Goal: Information Seeking & Learning: Check status

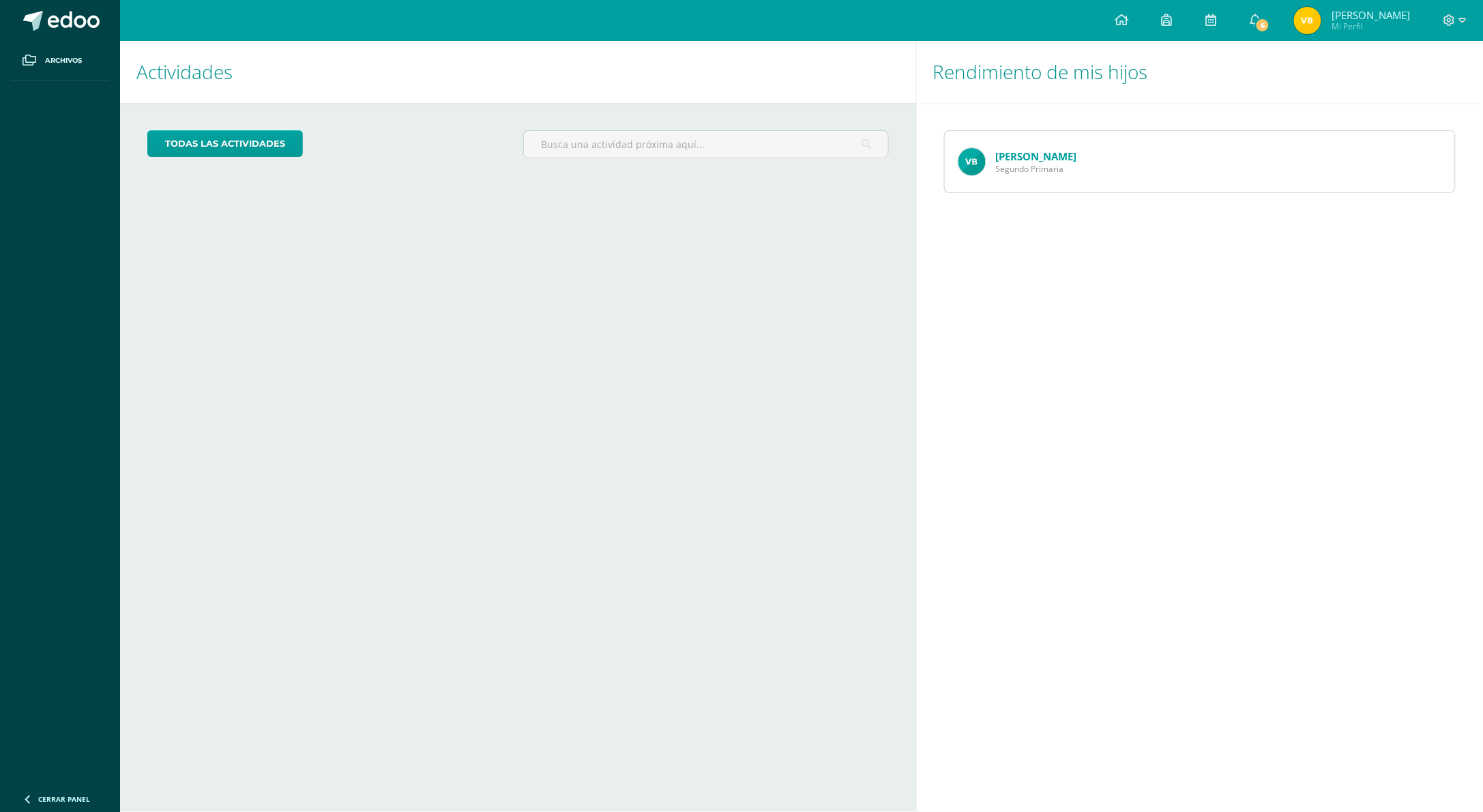
click at [1019, 165] on span "Segundo Primaria" at bounding box center [1037, 168] width 81 height 12
click at [975, 163] on img at bounding box center [972, 162] width 27 height 27
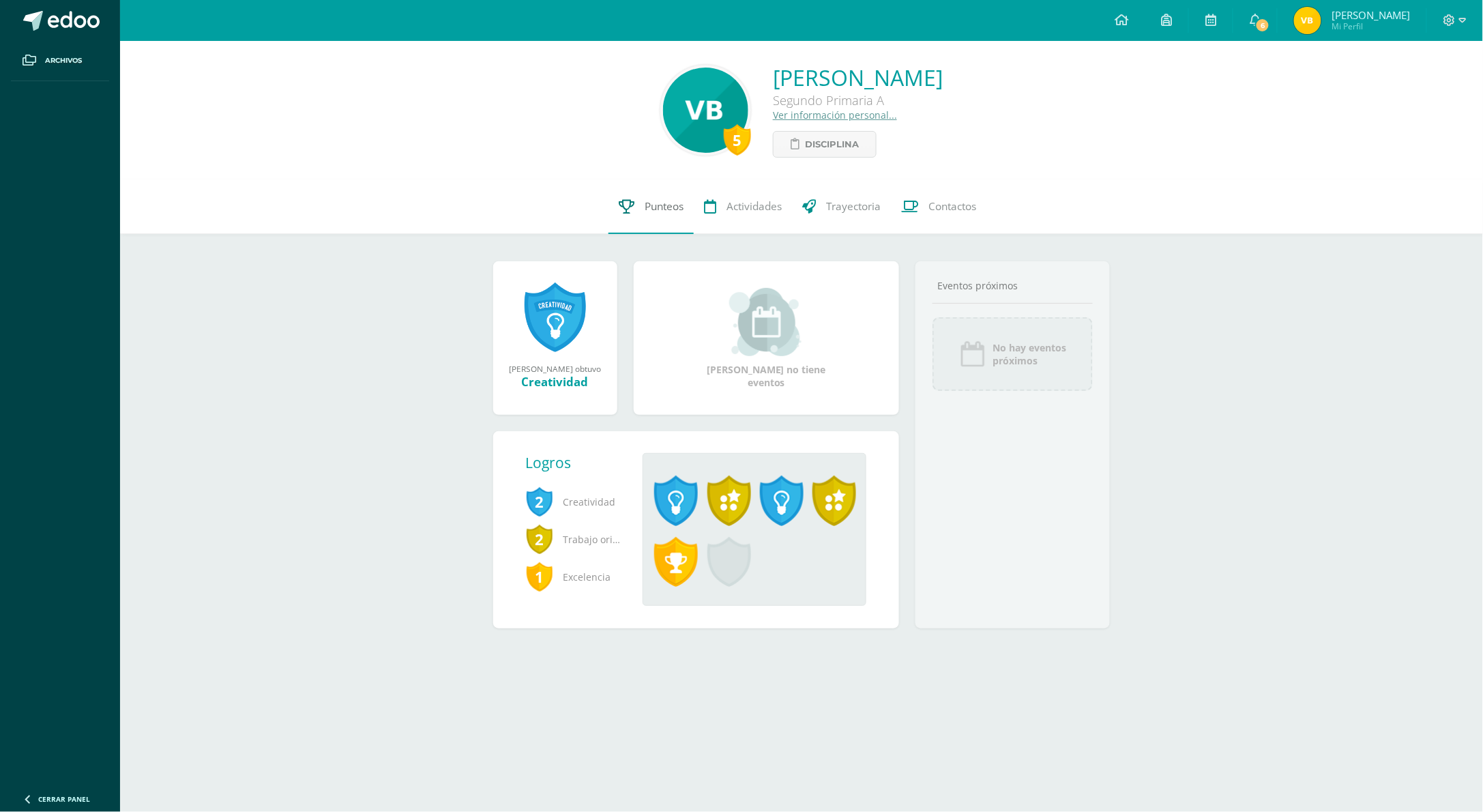
click at [656, 198] on link "Punteos" at bounding box center [651, 206] width 85 height 54
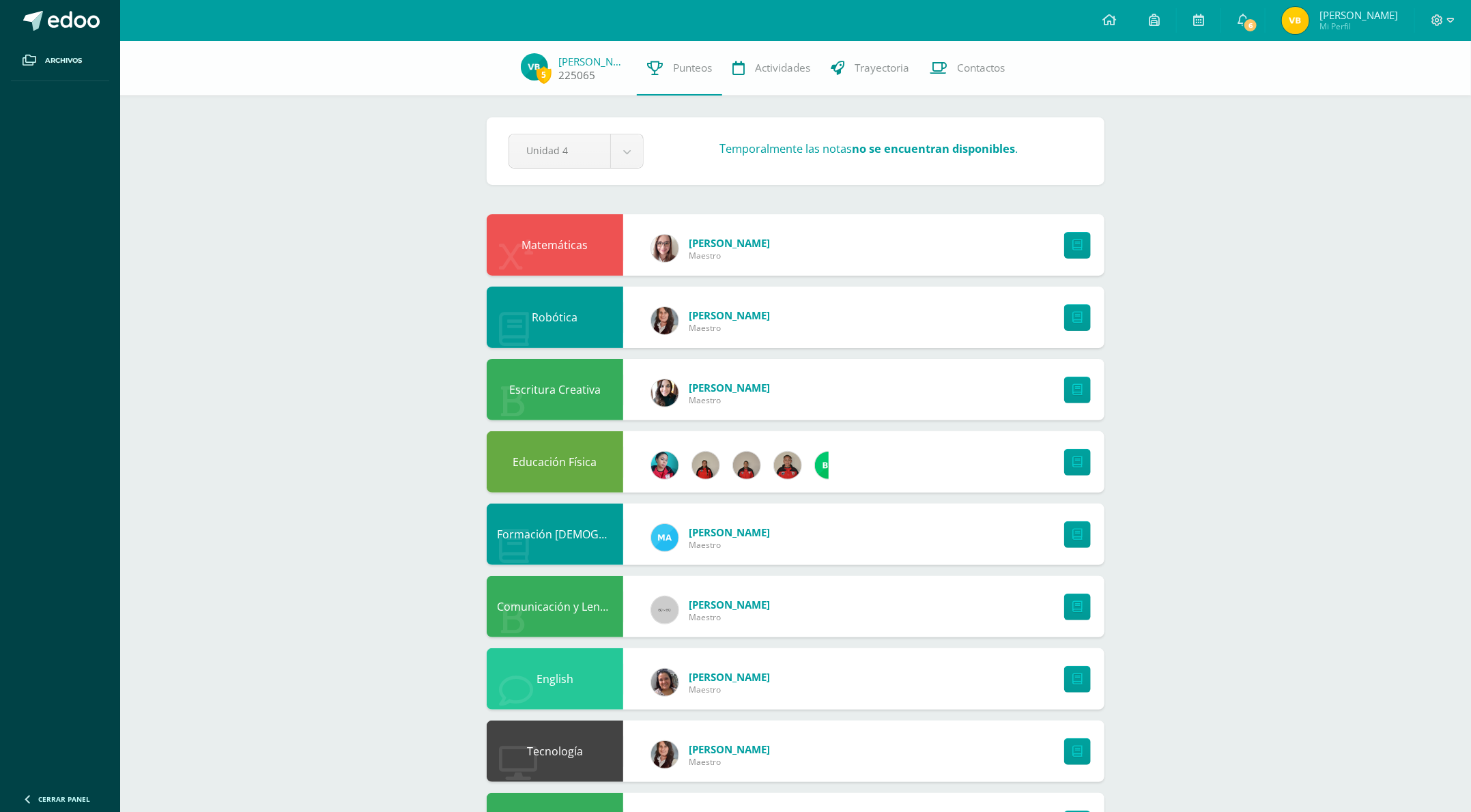
click at [541, 79] on span "5" at bounding box center [544, 74] width 15 height 17
click at [536, 66] on span "5" at bounding box center [544, 74] width 15 height 17
click at [603, 63] on link "[PERSON_NAME]" at bounding box center [592, 61] width 68 height 14
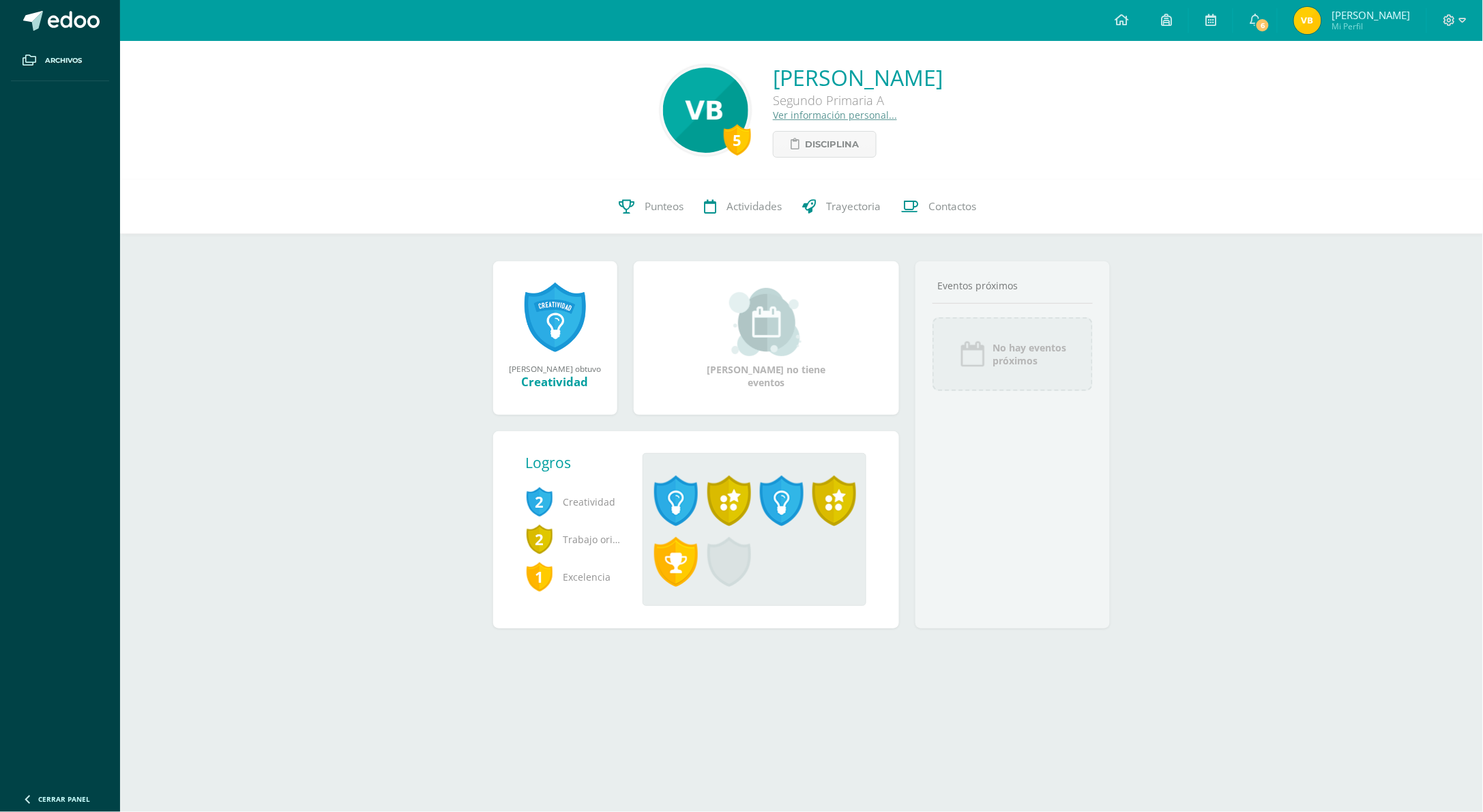
click at [773, 118] on link "Ver información personal..." at bounding box center [835, 115] width 124 height 13
click at [805, 139] on span "Disciplina" at bounding box center [832, 145] width 54 height 25
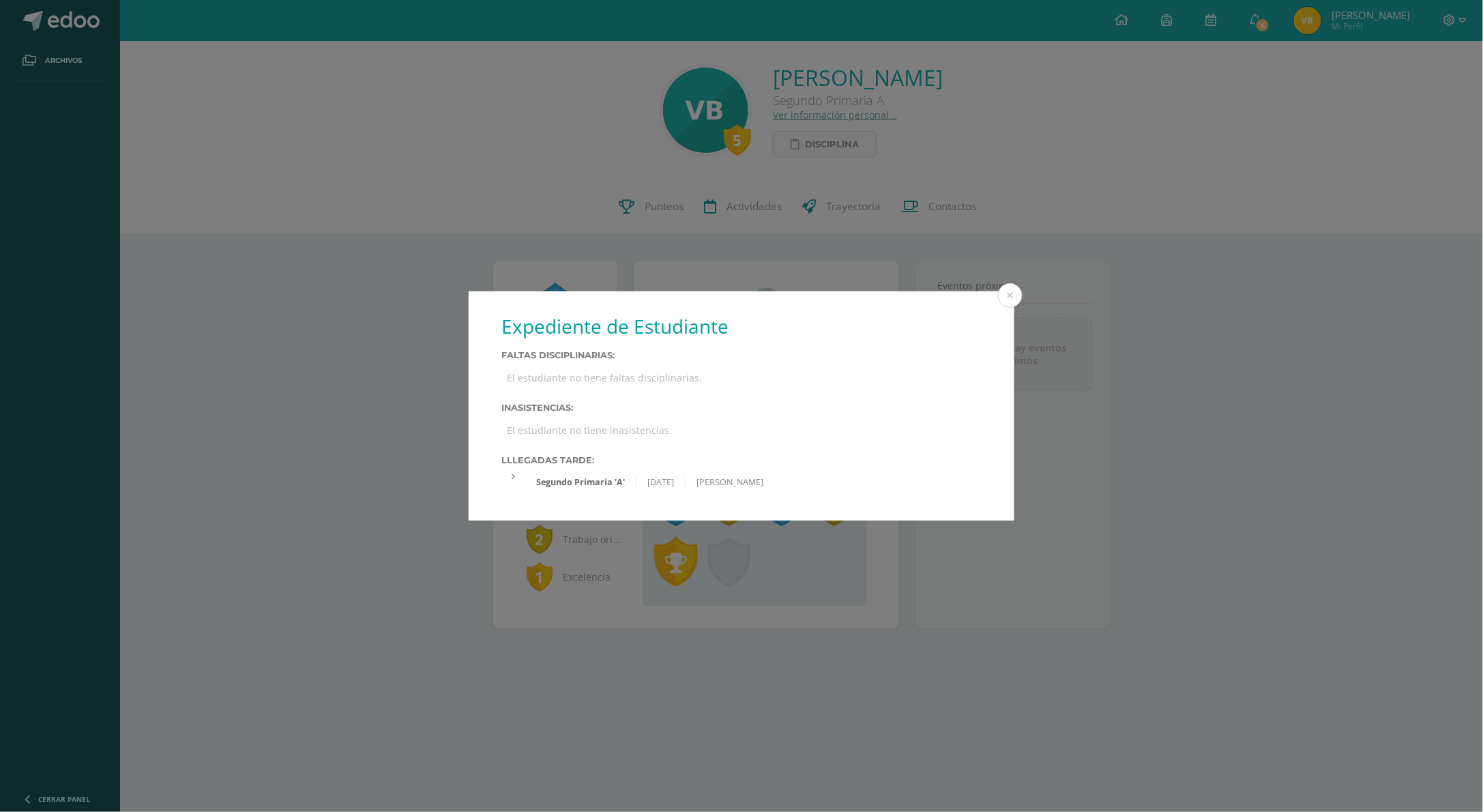
click at [507, 477] on div at bounding box center [514, 477] width 24 height 12
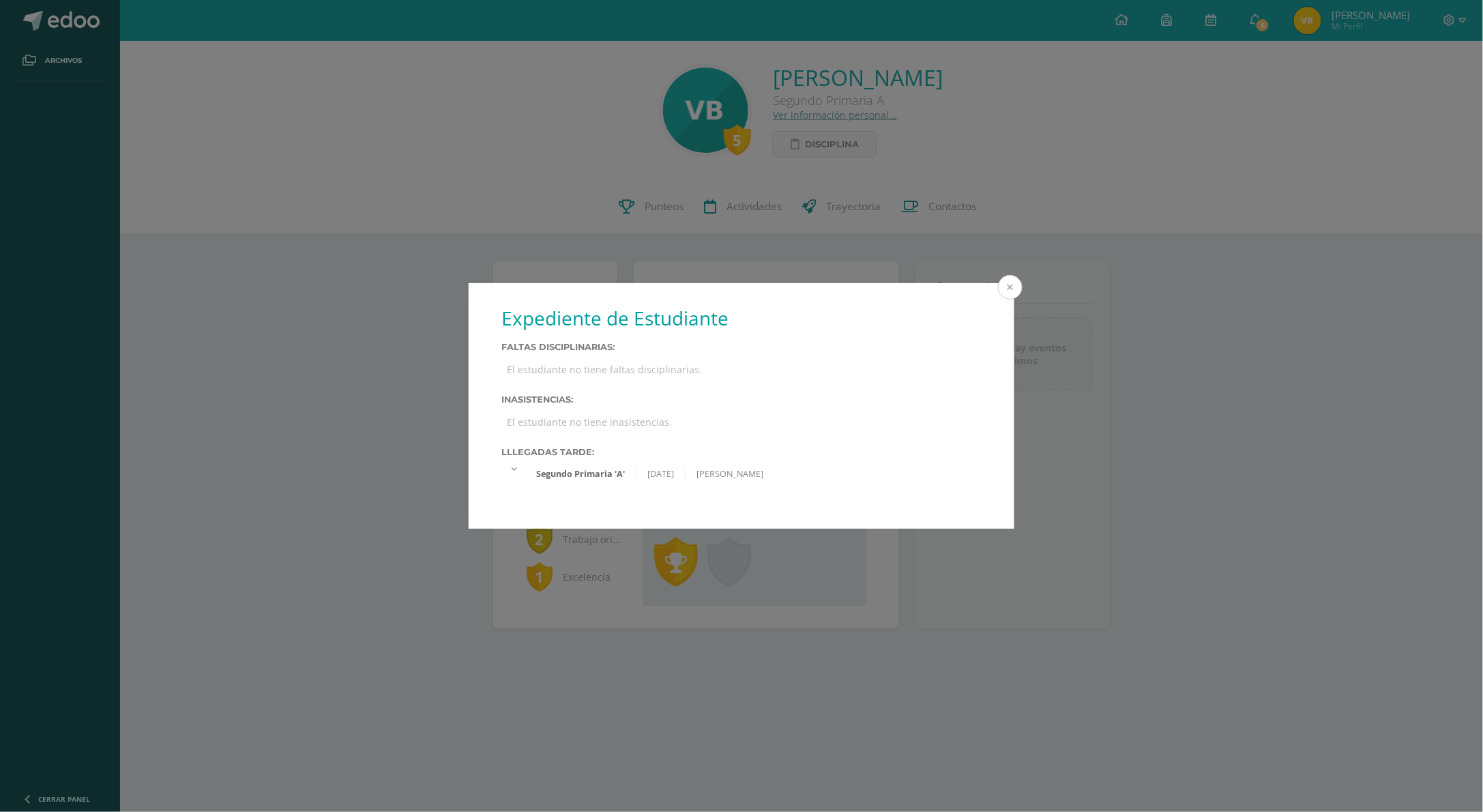
click at [1007, 291] on button at bounding box center [1010, 287] width 24 height 24
